Goal: Task Accomplishment & Management: Complete application form

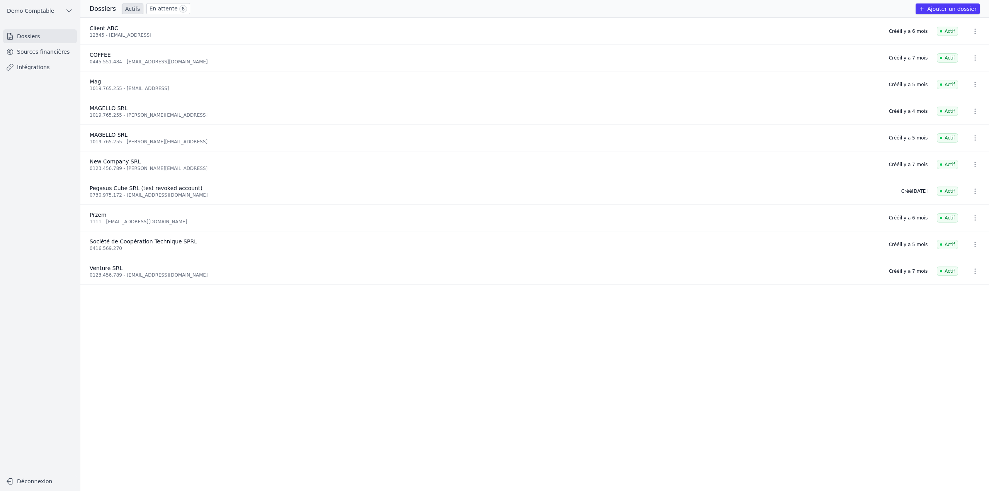
click at [946, 7] on button "Ajouter un dossier" at bounding box center [948, 8] width 64 height 11
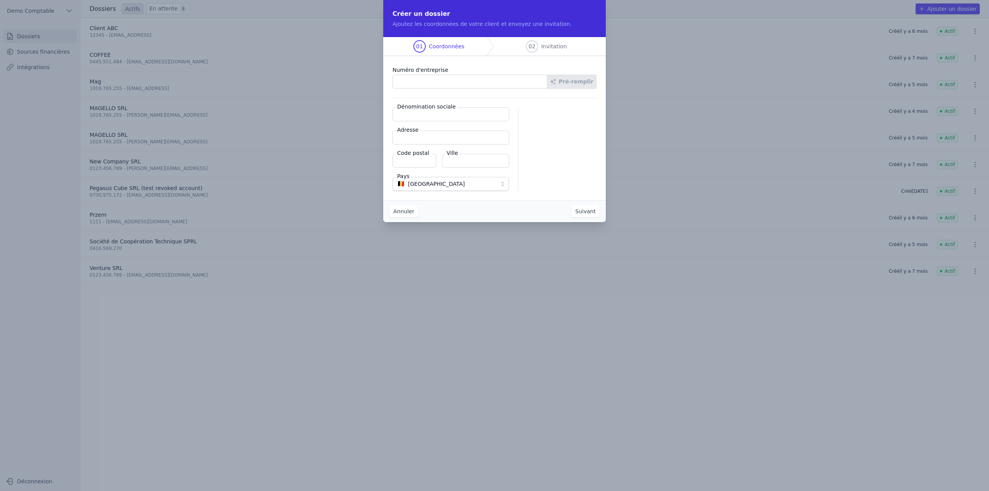
click at [429, 83] on input "Numéro d'entreprise" at bounding box center [470, 82] width 155 height 14
type input "1019.765.255"
click at [572, 205] on button "Suivant" at bounding box center [586, 211] width 28 height 12
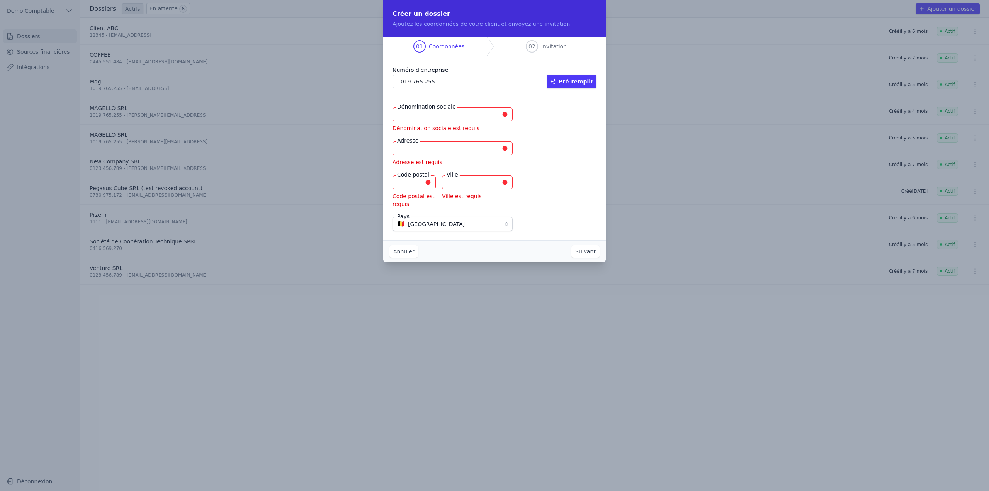
click at [589, 82] on button "Pré-remplir" at bounding box center [571, 82] width 49 height 14
type input "MAGELLO SRL"
type input "[GEOGRAPHIC_DATA] 30/16"
type input "1050"
type input "Ixelles"
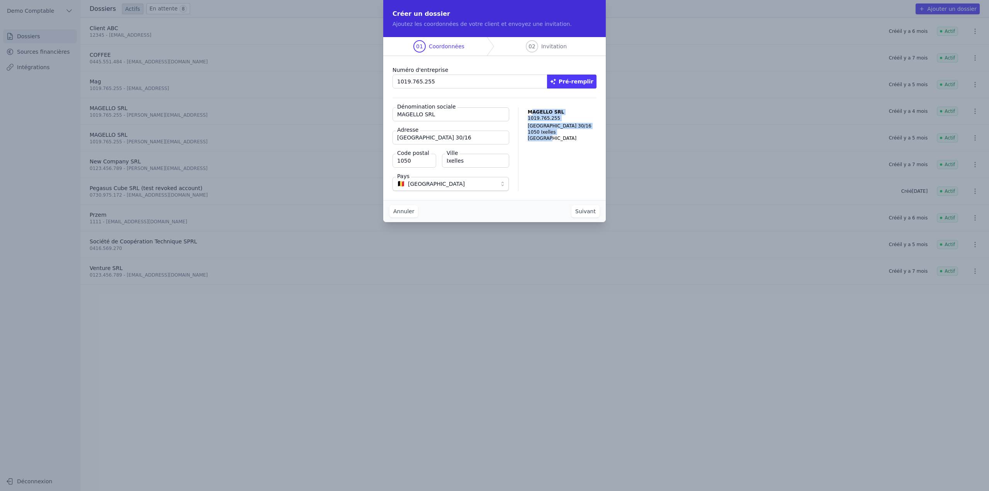
drag, startPoint x: 531, startPoint y: 111, endPoint x: 559, endPoint y: 150, distance: 48.2
click at [559, 150] on div "MAGELLO SRL [STREET_ADDRESS]" at bounding box center [562, 148] width 69 height 83
click at [593, 214] on button "Suivant" at bounding box center [586, 211] width 28 height 12
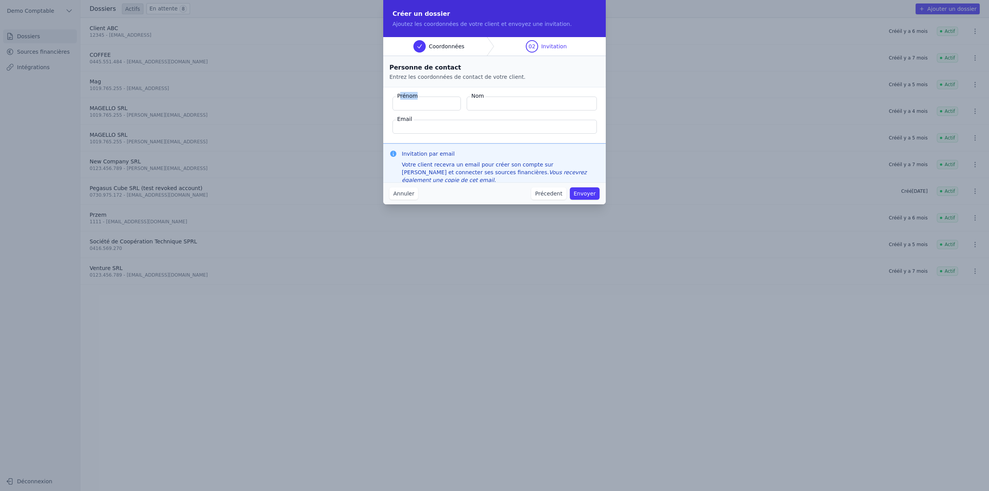
drag, startPoint x: 400, startPoint y: 95, endPoint x: 437, endPoint y: 95, distance: 37.5
click at [437, 95] on fieldset "Prénom Nom Email" at bounding box center [494, 115] width 223 height 56
drag, startPoint x: 473, startPoint y: 94, endPoint x: 493, endPoint y: 98, distance: 20.8
click at [497, 98] on div "Nom" at bounding box center [532, 104] width 130 height 14
drag, startPoint x: 402, startPoint y: 119, endPoint x: 421, endPoint y: 121, distance: 18.7
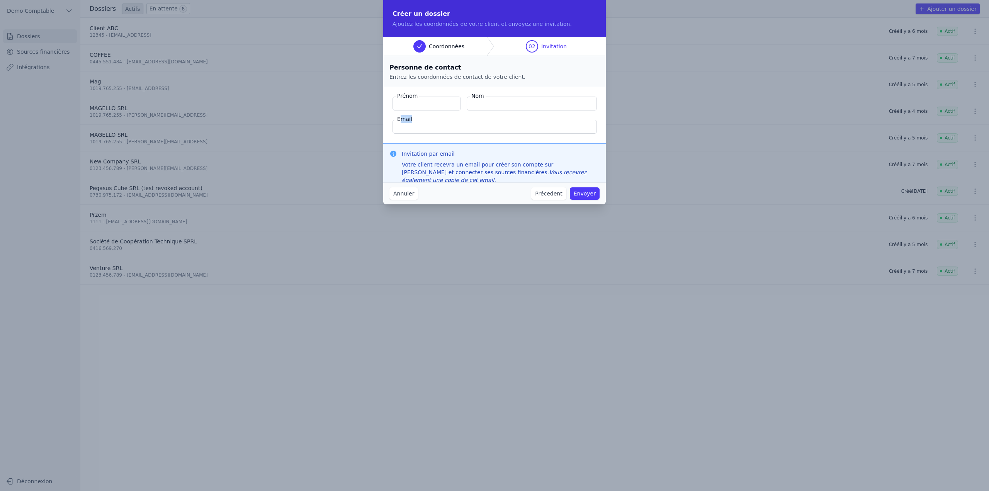
click at [421, 121] on div "Email" at bounding box center [495, 127] width 204 height 14
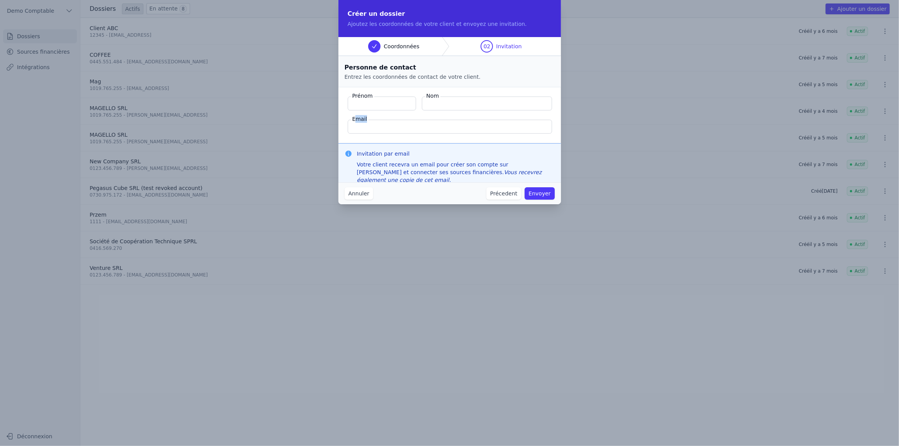
click at [354, 195] on button "Annuler" at bounding box center [359, 193] width 29 height 12
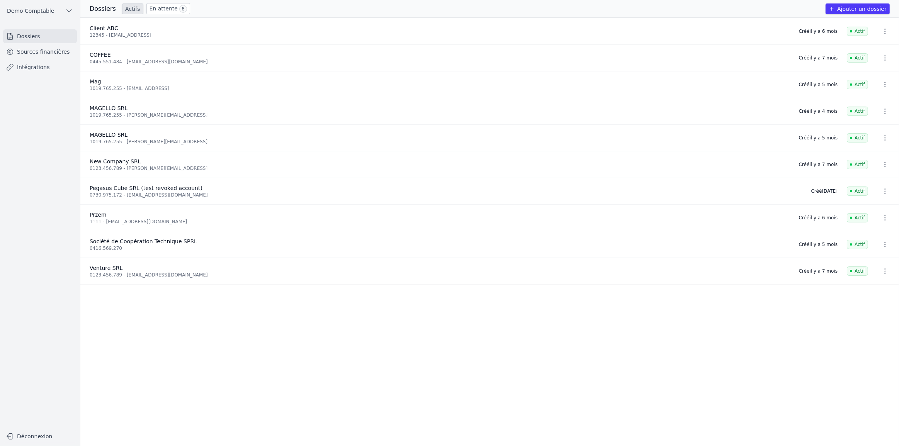
click at [42, 52] on link "Sources financières" at bounding box center [40, 52] width 74 height 14
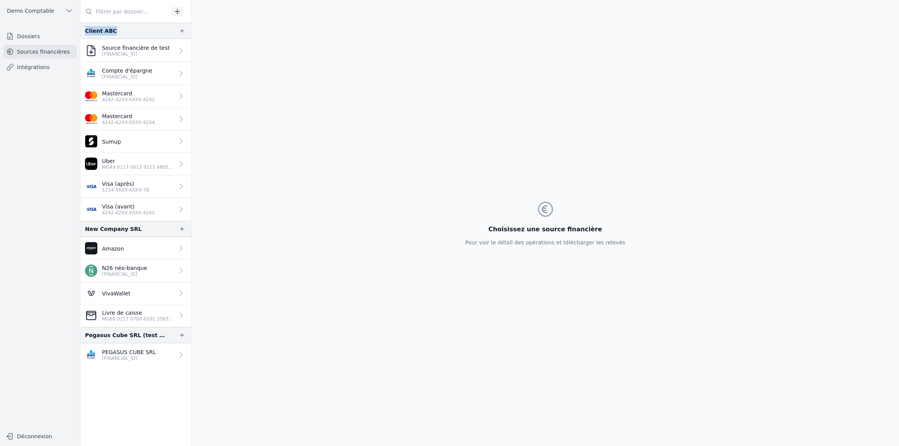
drag, startPoint x: 85, startPoint y: 31, endPoint x: 112, endPoint y: 33, distance: 27.5
click at [112, 33] on div "Client ABC" at bounding box center [135, 31] width 111 height 16
click at [126, 189] on p "1234-56XX-XXXX-78" at bounding box center [125, 190] width 47 height 6
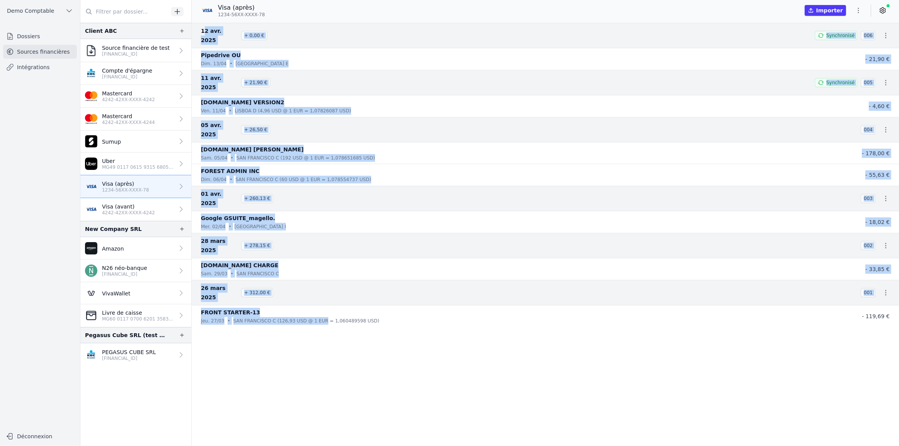
drag, startPoint x: 204, startPoint y: 28, endPoint x: 313, endPoint y: 267, distance: 262.6
click at [313, 267] on nav "[DATE] + 0,00 € Synchronisé 006 Pipedrive OU [DATE] • [GEOGRAPHIC_DATA] E - 21,…" at bounding box center [546, 235] width 708 height 424
click at [270, 293] on nav "[DATE] + 0,00 € Synchronisé 006 Pipedrive OU [DATE] • [GEOGRAPHIC_DATA] E - 21,…" at bounding box center [546, 235] width 708 height 424
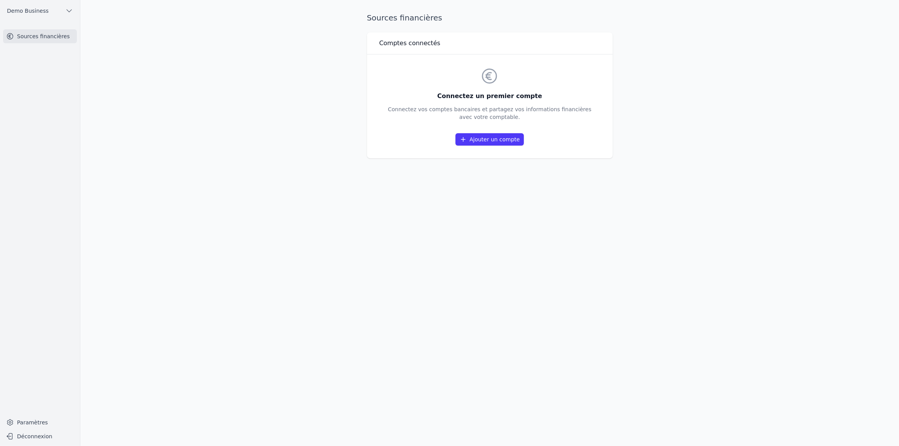
drag, startPoint x: 510, startPoint y: 222, endPoint x: 524, endPoint y: 220, distance: 13.3
click at [511, 222] on div "Sources financières Comptes connectés Connectez un premier compte Connectez vos…" at bounding box center [490, 223] width 270 height 422
click at [491, 139] on link "Ajouter un compte" at bounding box center [490, 139] width 68 height 12
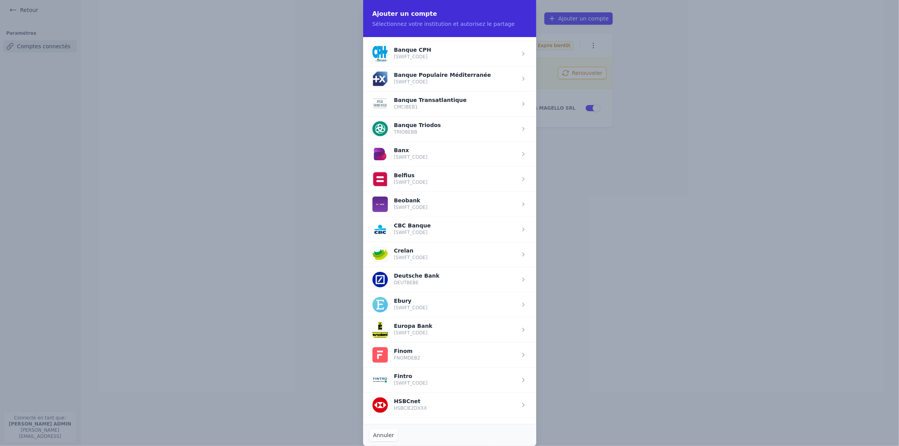
scroll to position [175, 0]
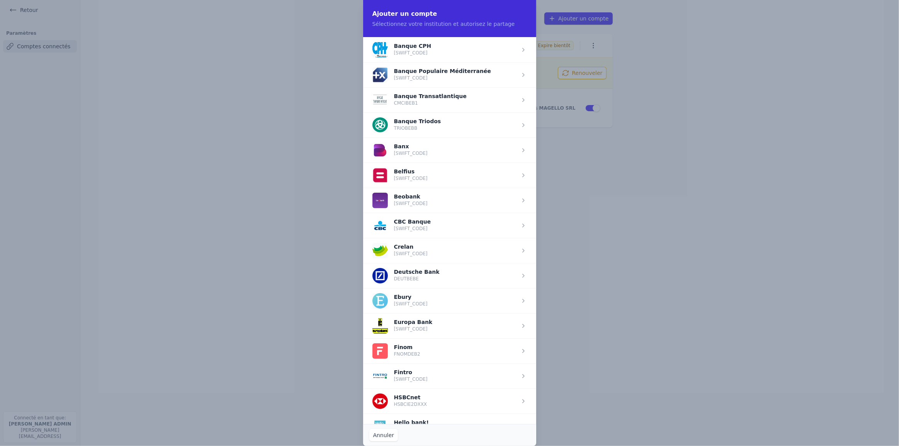
click at [426, 175] on span "button" at bounding box center [449, 175] width 173 height 25
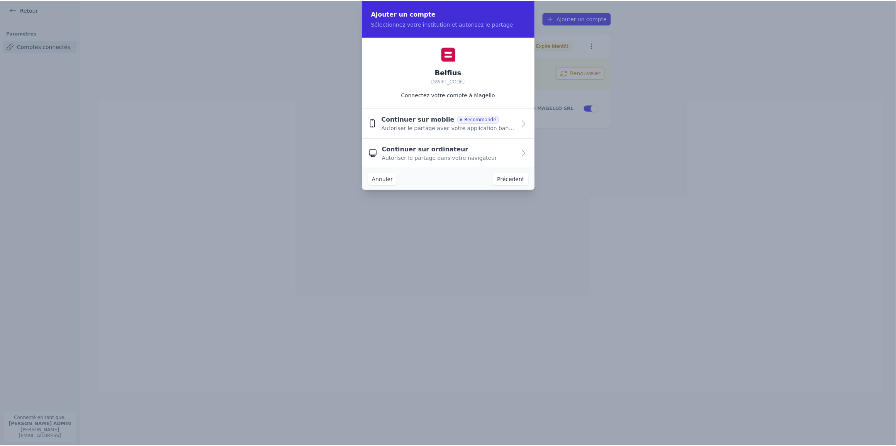
scroll to position [0, 0]
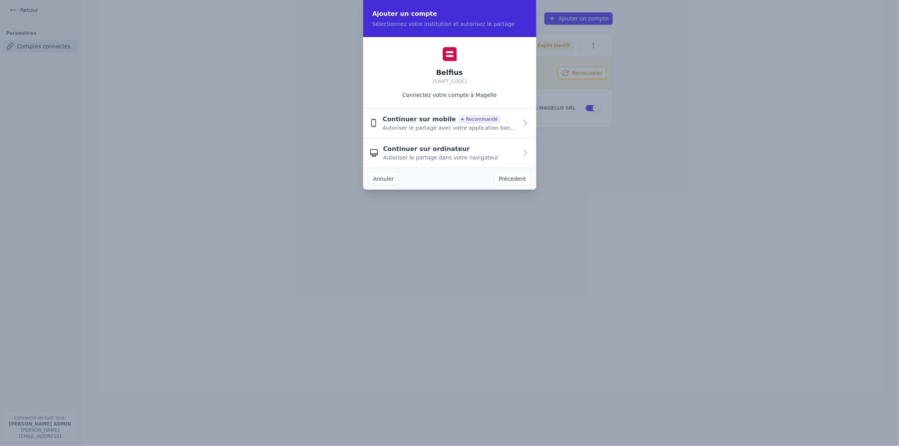
click at [421, 126] on span "Autoriser le partage avec votre application bancaire" at bounding box center [450, 128] width 135 height 8
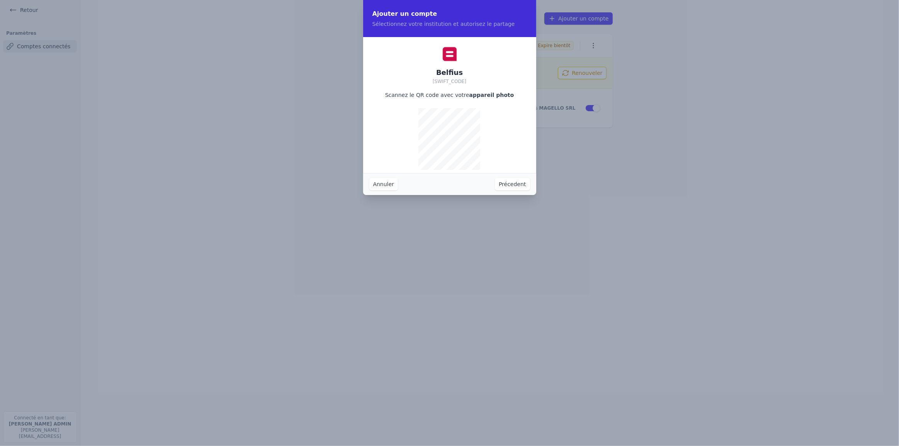
click at [518, 188] on button "Précedent" at bounding box center [512, 184] width 35 height 12
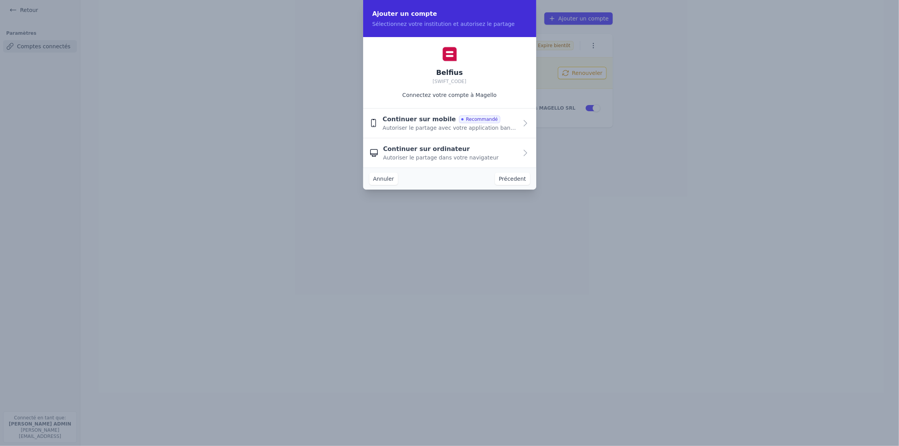
click at [429, 158] on span "Autoriser le partage dans votre navigateur" at bounding box center [441, 158] width 116 height 8
